Goal: Information Seeking & Learning: Learn about a topic

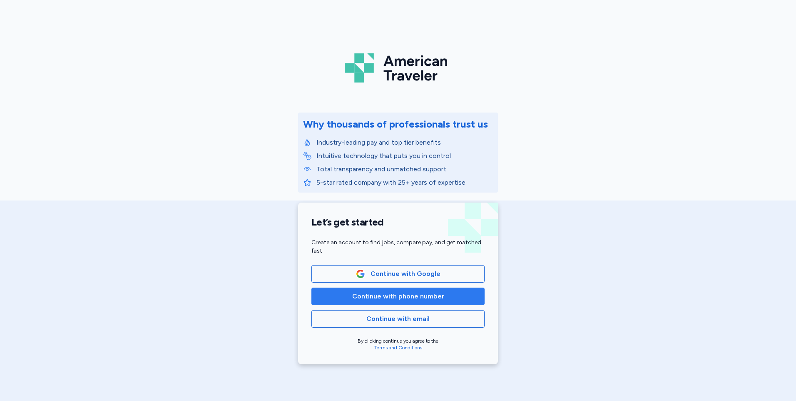
click at [436, 292] on span "Continue with phone number" at bounding box center [398, 296] width 92 height 10
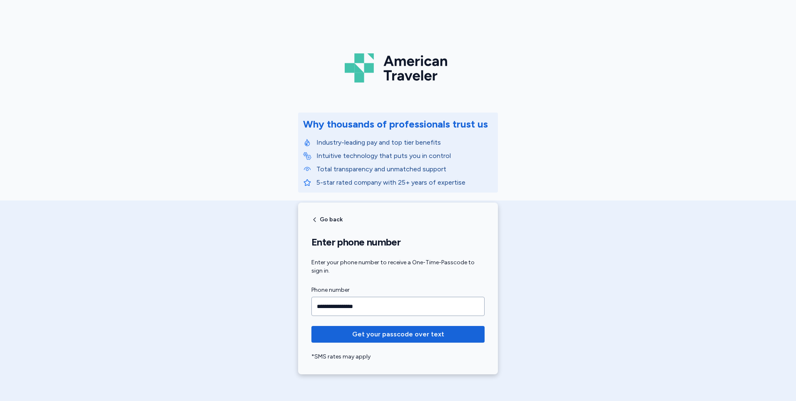
type input "**********"
click at [311, 326] on button "Get your passcode over text" at bounding box center [397, 334] width 173 height 17
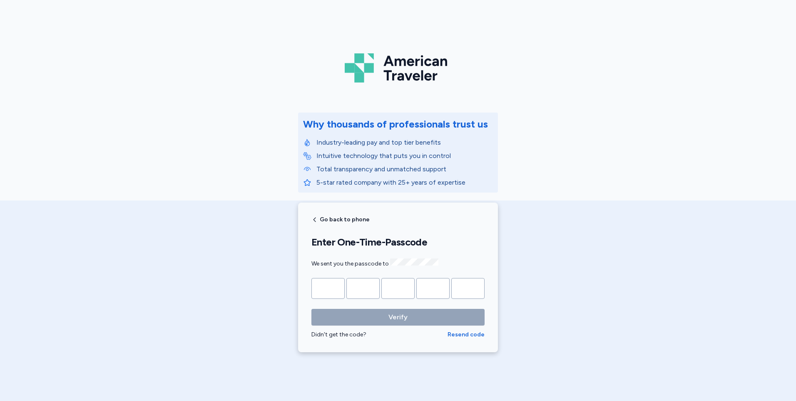
type input "*"
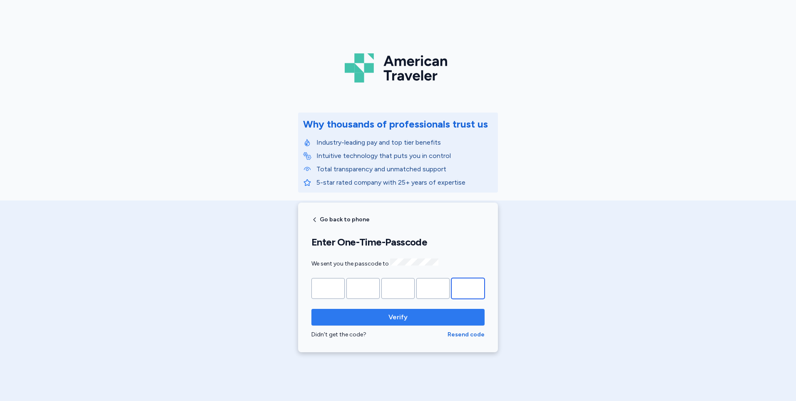
type input "*"
click at [401, 317] on span "Verify" at bounding box center [398, 317] width 19 height 10
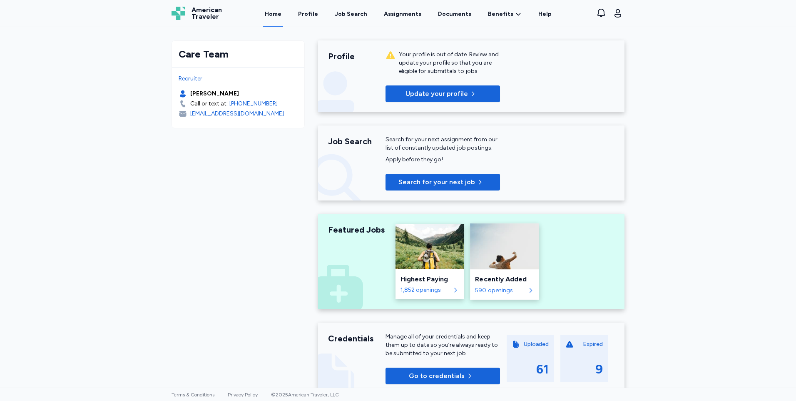
click at [481, 288] on div "590 openings" at bounding box center [500, 290] width 50 height 8
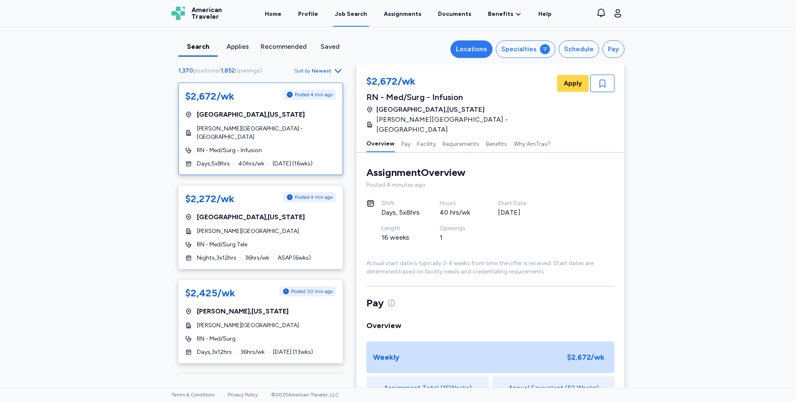
click at [478, 52] on div "Locations" at bounding box center [471, 49] width 31 height 10
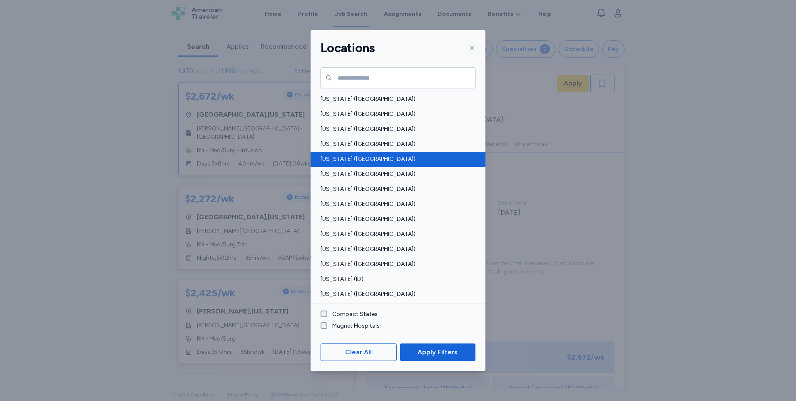
click at [336, 157] on span "[US_STATE] ([GEOGRAPHIC_DATA])" at bounding box center [396, 159] width 150 height 8
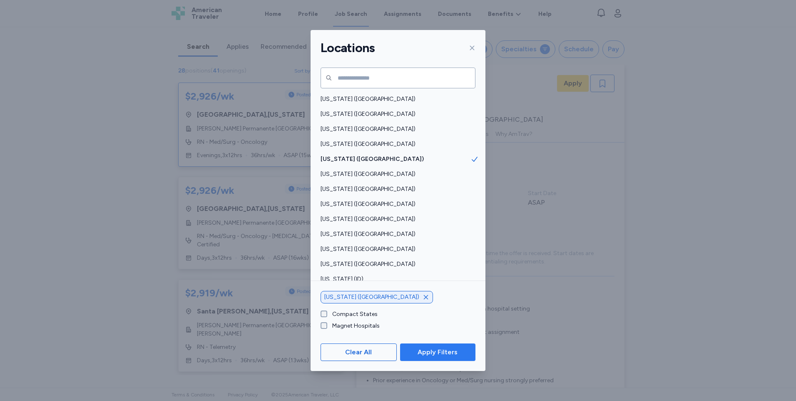
click at [426, 356] on span "Apply Filters" at bounding box center [438, 352] width 40 height 10
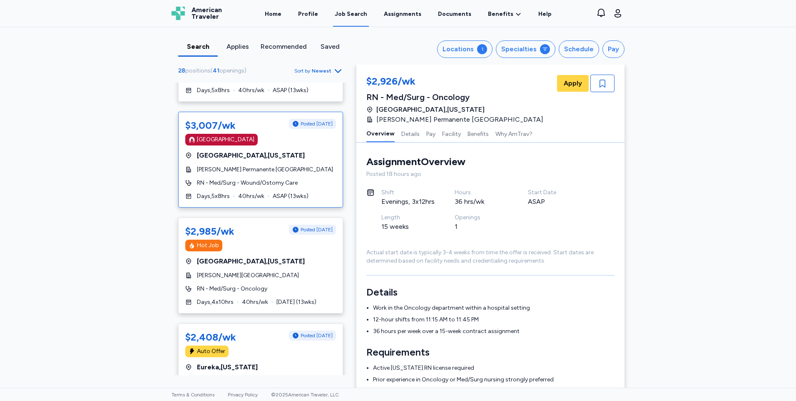
scroll to position [500, 0]
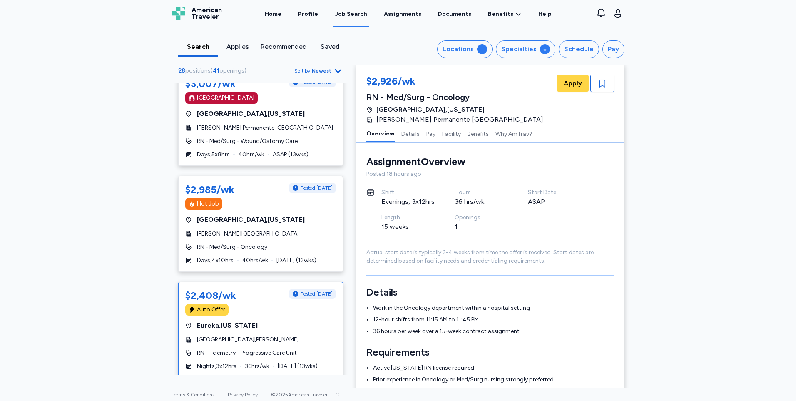
click at [304, 307] on div "$2,408/wk Posted [DATE] Auto Offer [GEOGRAPHIC_DATA] , [US_STATE][GEOGRAPHIC_DA…" at bounding box center [260, 329] width 165 height 96
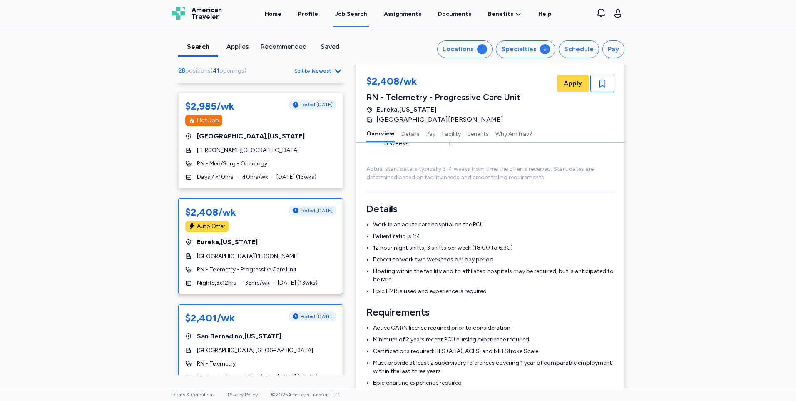
scroll to position [625, 0]
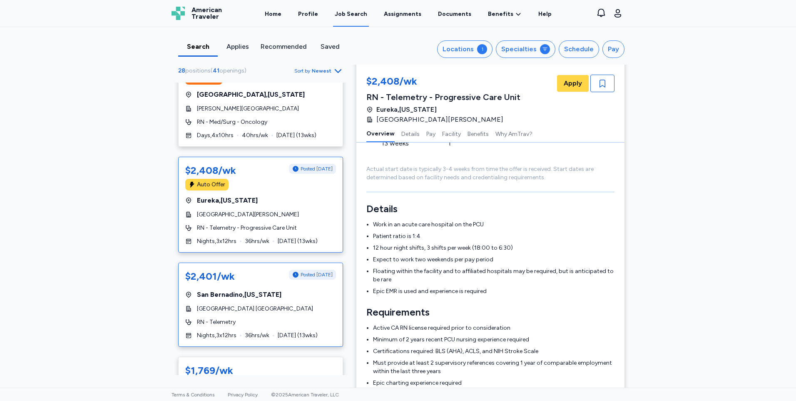
click at [313, 289] on div "[GEOGRAPHIC_DATA] , [US_STATE]" at bounding box center [260, 294] width 151 height 10
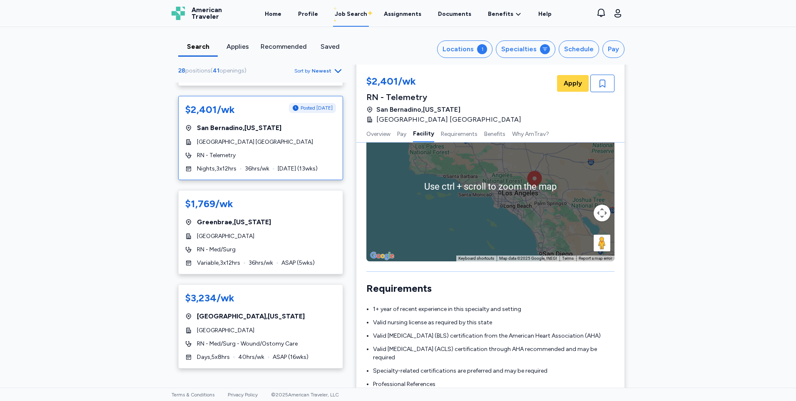
scroll to position [625, 0]
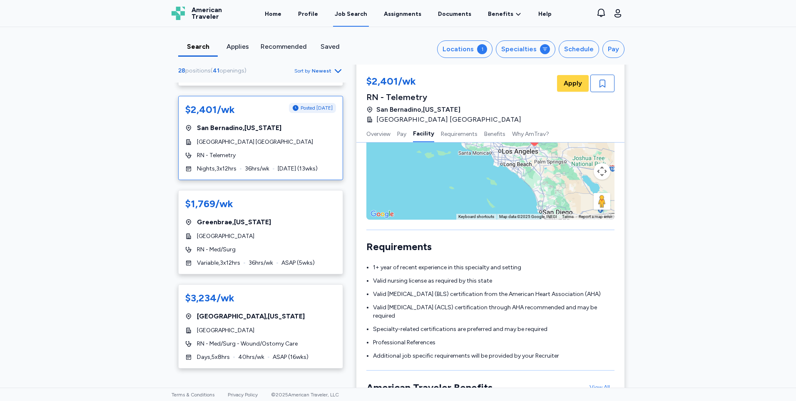
click at [459, 248] on div "Requirements" at bounding box center [490, 246] width 248 height 13
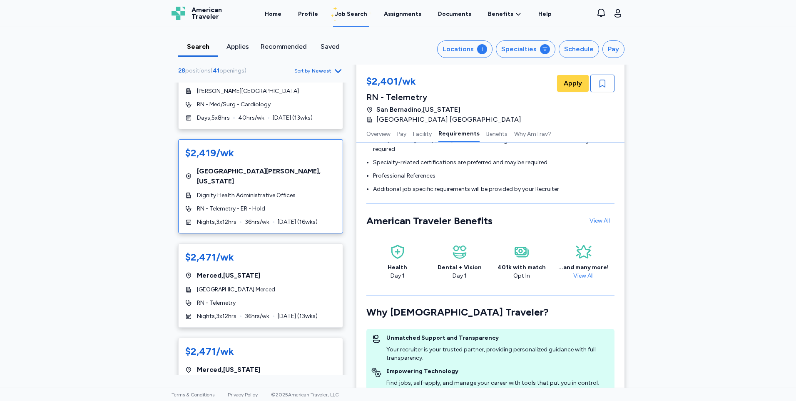
scroll to position [1166, 0]
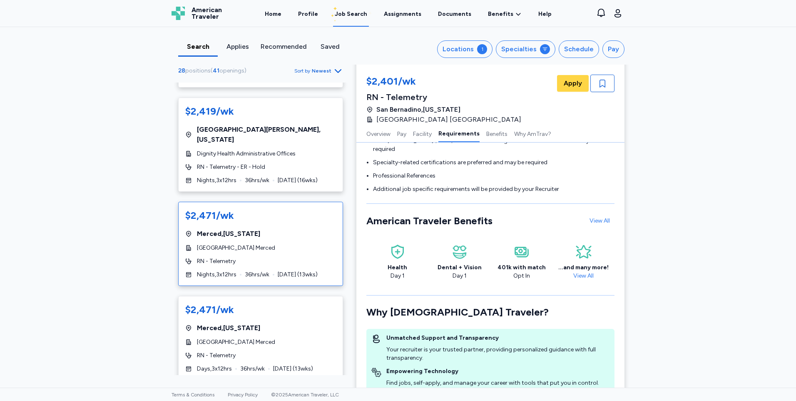
click at [284, 244] on div "[GEOGRAPHIC_DATA] Merced" at bounding box center [260, 248] width 151 height 8
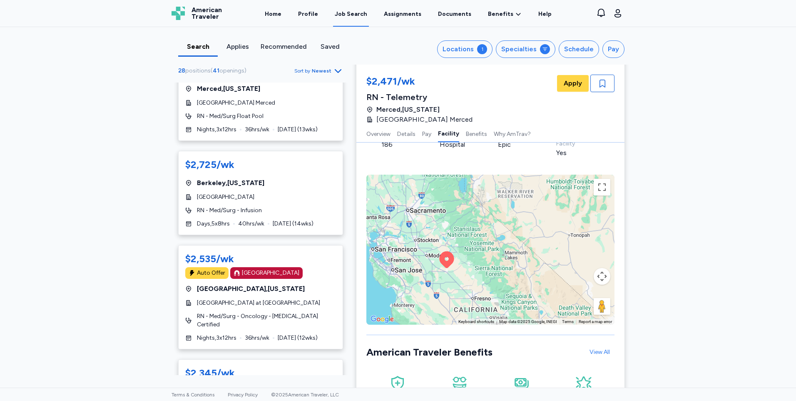
scroll to position [1541, 0]
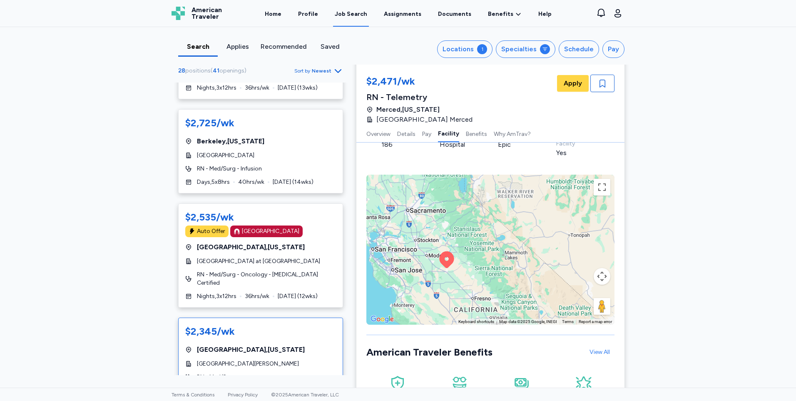
click at [296, 344] on div "[GEOGRAPHIC_DATA] , [US_STATE]" at bounding box center [260, 349] width 151 height 10
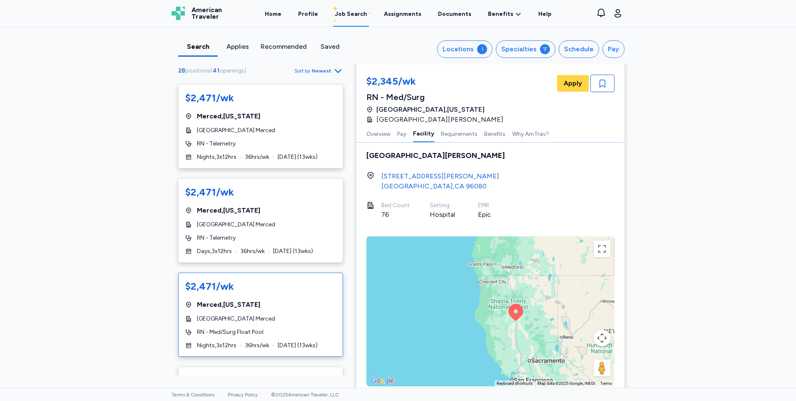
scroll to position [1200, 0]
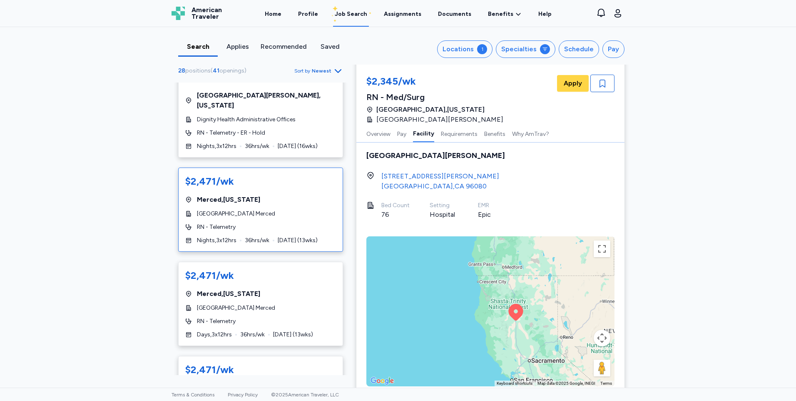
click at [292, 200] on div "$2,471/wk [GEOGRAPHIC_DATA] , [US_STATE][GEOGRAPHIC_DATA] Merced RN - Telemetry…" at bounding box center [260, 209] width 165 height 84
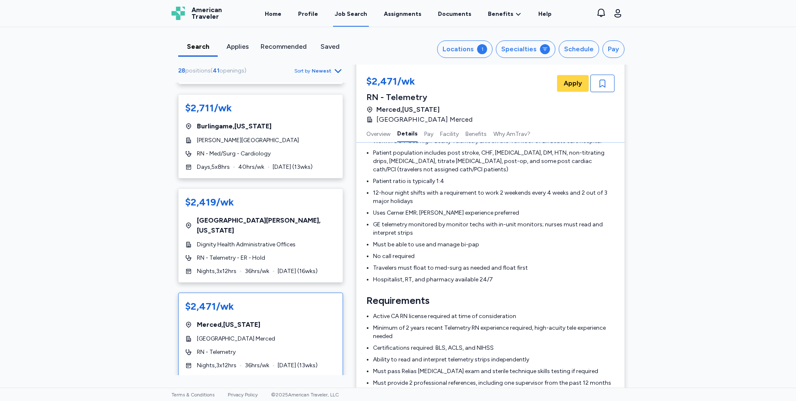
scroll to position [1034, 0]
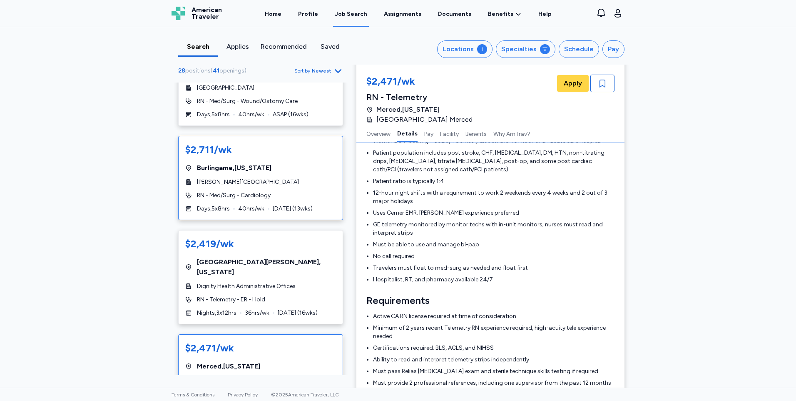
click at [296, 178] on div "[PERSON_NAME][GEOGRAPHIC_DATA]" at bounding box center [260, 182] width 151 height 8
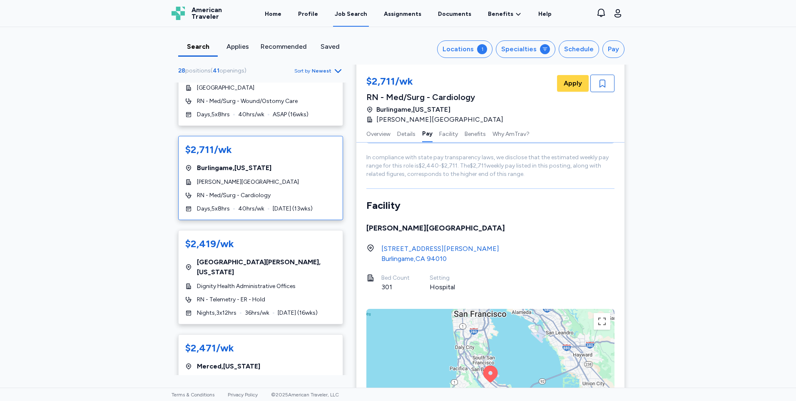
scroll to position [750, 0]
